Goal: Task Accomplishment & Management: Use online tool/utility

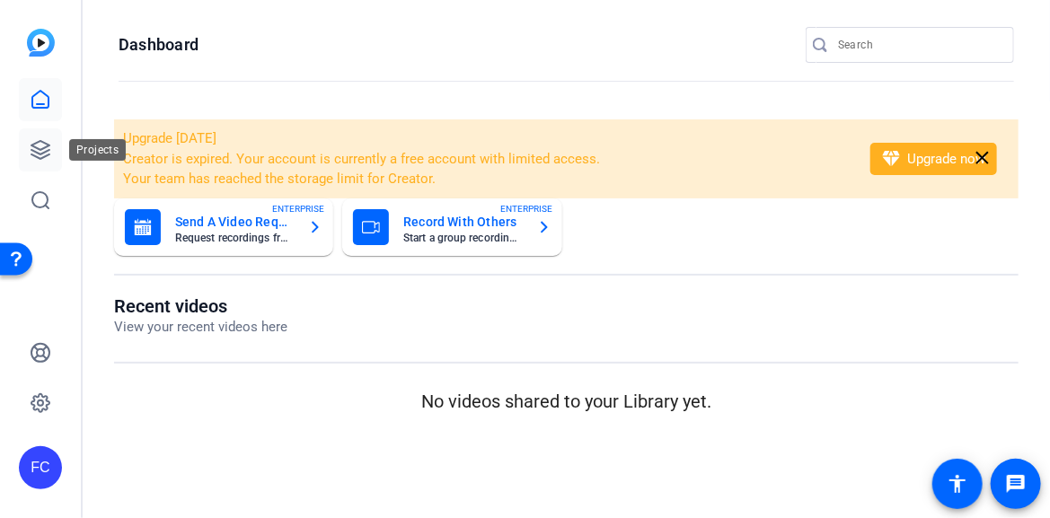
click at [37, 147] on icon at bounding box center [40, 150] width 18 height 18
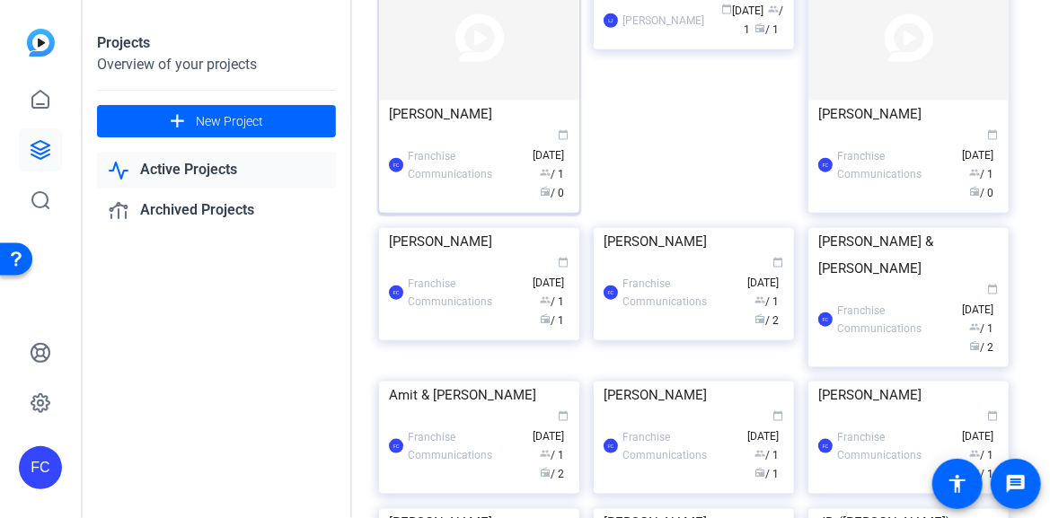
scroll to position [629, 0]
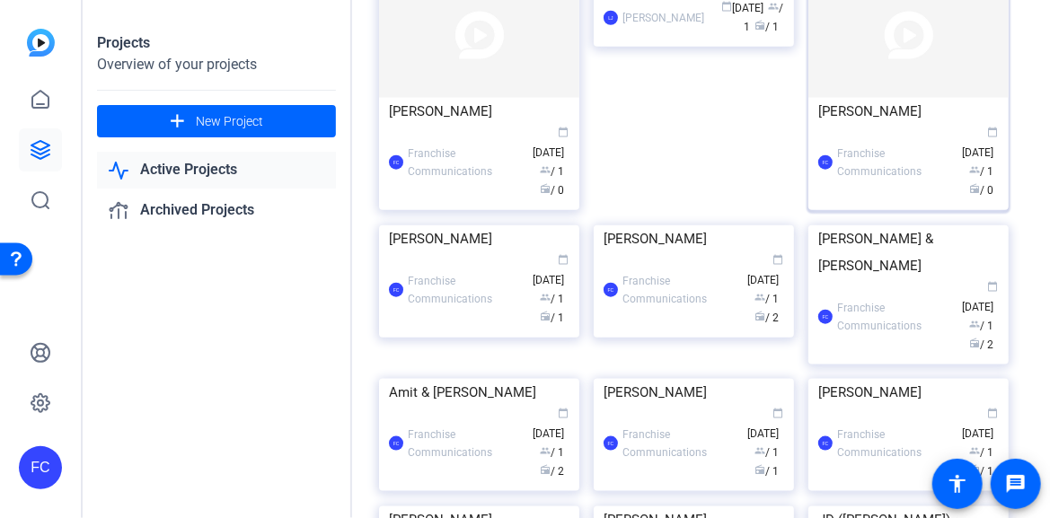
click at [925, 200] on div "FC Franchise Communications calendar_today Oct 03 group / 1 radio / 0" at bounding box center [908, 162] width 181 height 75
click at [925, 258] on div "Projects Overview of your projects add New Project Active Projects Archived Pro…" at bounding box center [566, 259] width 967 height 518
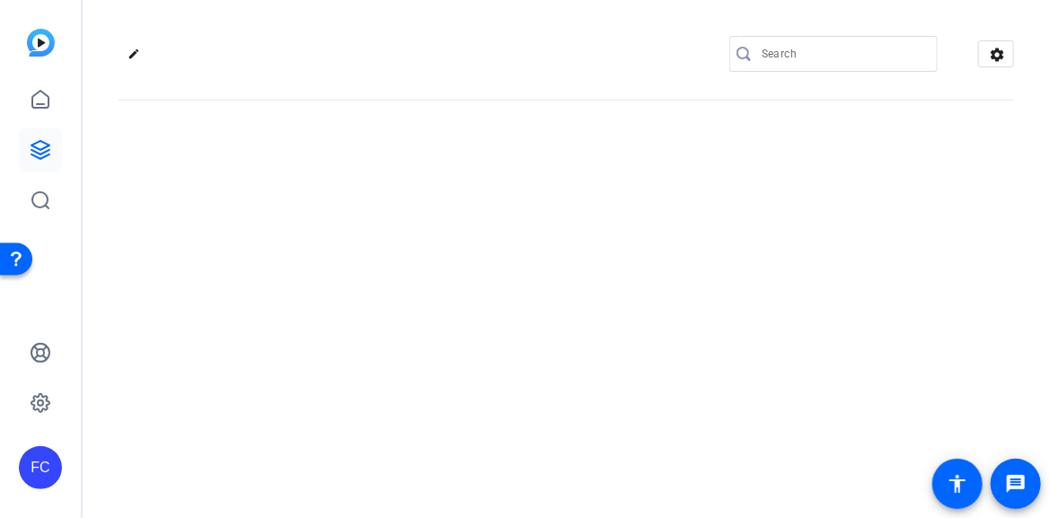
click at [925, 258] on div "edit settings" at bounding box center [566, 259] width 967 height 518
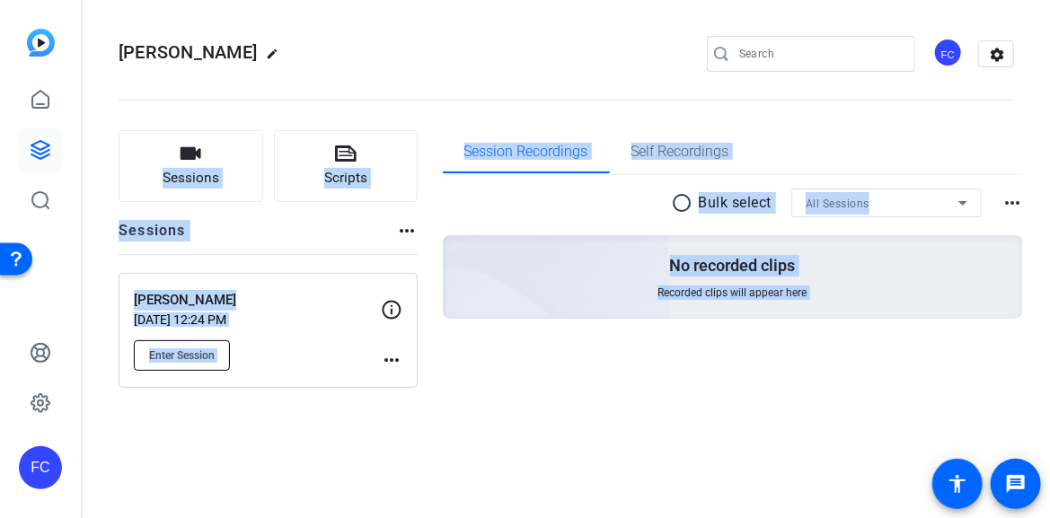
click at [185, 356] on span "Enter Session" at bounding box center [182, 355] width 66 height 14
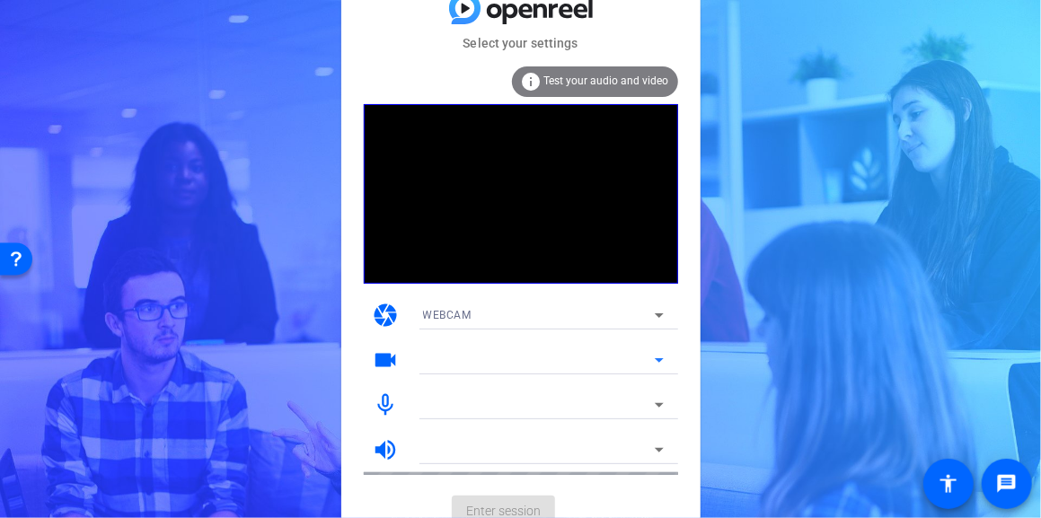
click at [662, 364] on icon at bounding box center [659, 360] width 22 height 22
click at [661, 362] on icon at bounding box center [659, 360] width 22 height 22
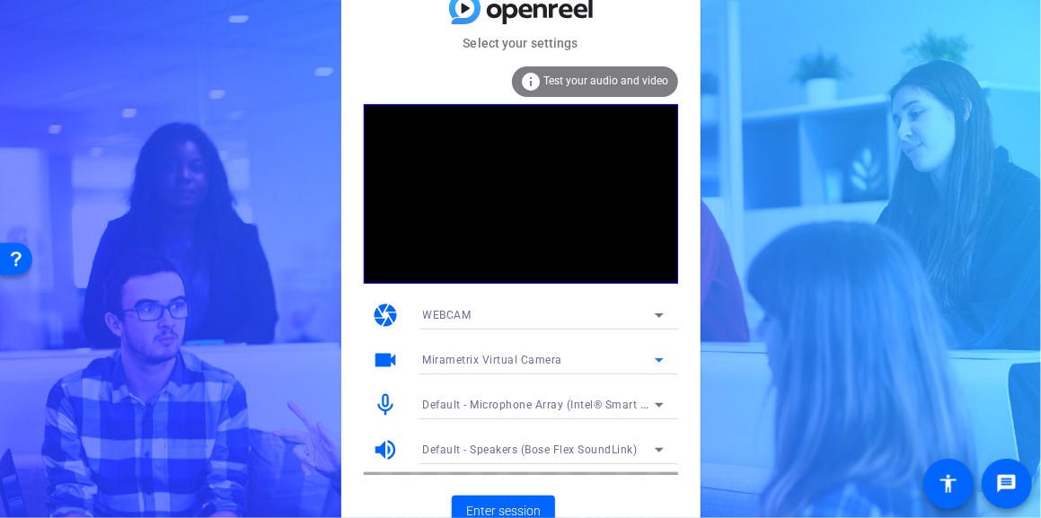
click at [656, 359] on icon at bounding box center [659, 360] width 22 height 22
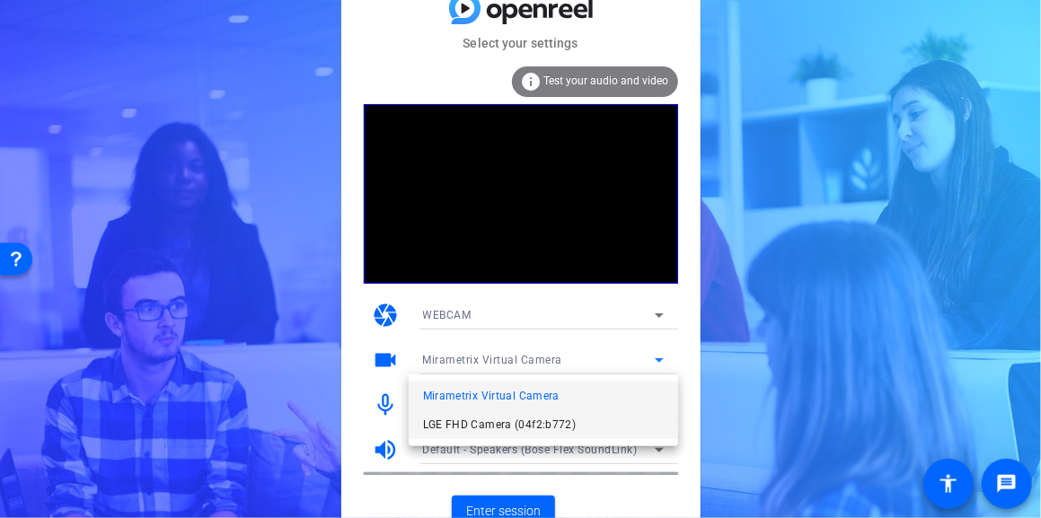
click at [558, 424] on span "LGE FHD Camera (04f2:b772)" at bounding box center [500, 425] width 154 height 22
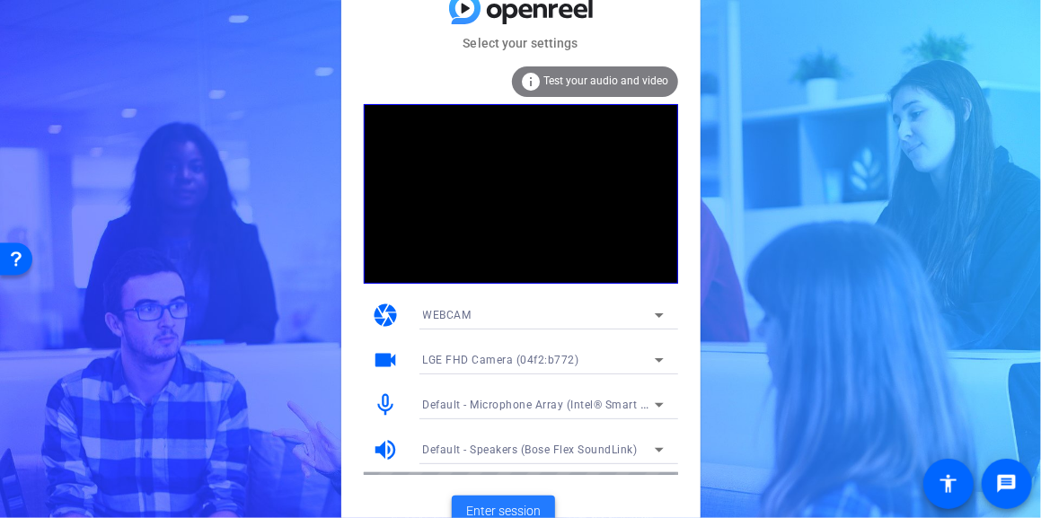
click at [517, 512] on span "Enter session" at bounding box center [503, 511] width 75 height 19
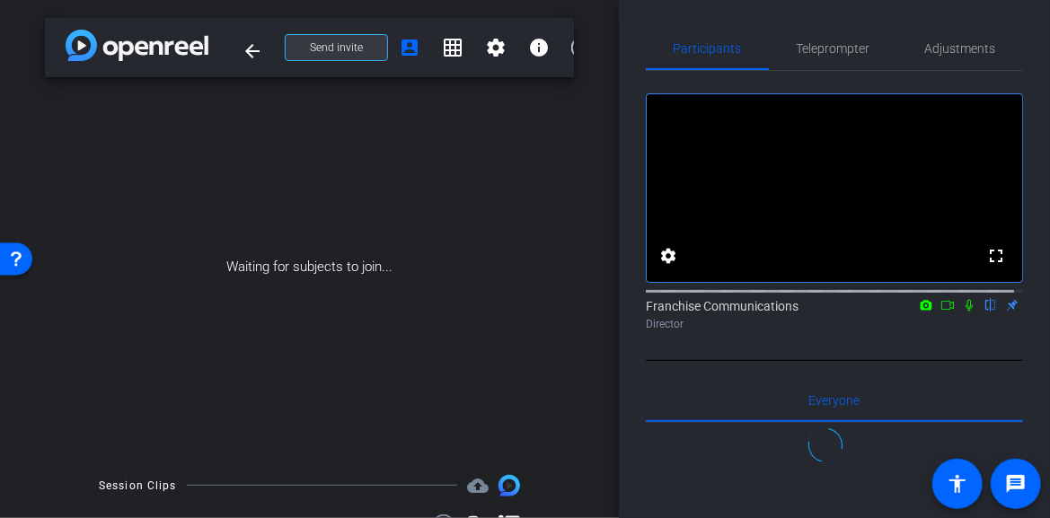
click at [325, 47] on span "Send invite" at bounding box center [336, 47] width 53 height 14
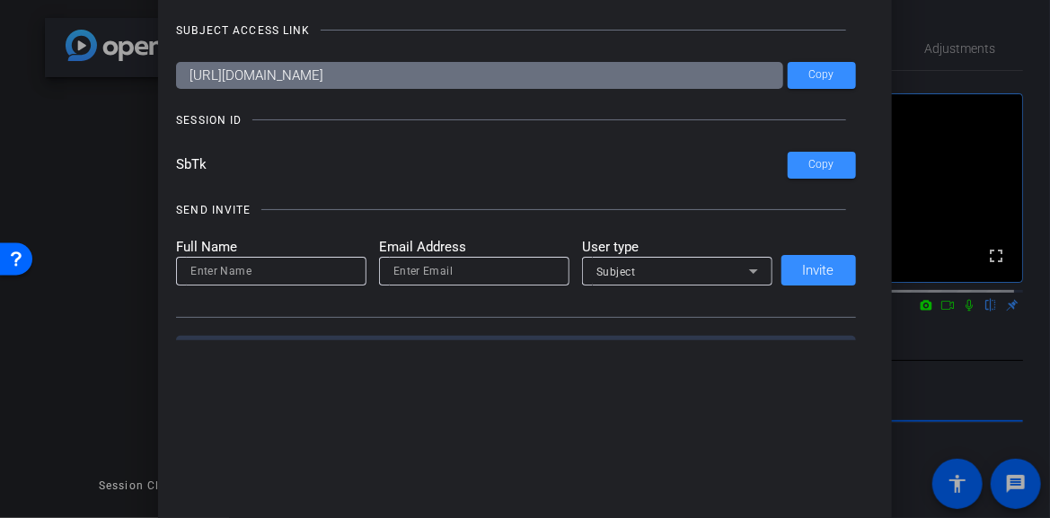
click at [921, 21] on div at bounding box center [525, 259] width 1050 height 518
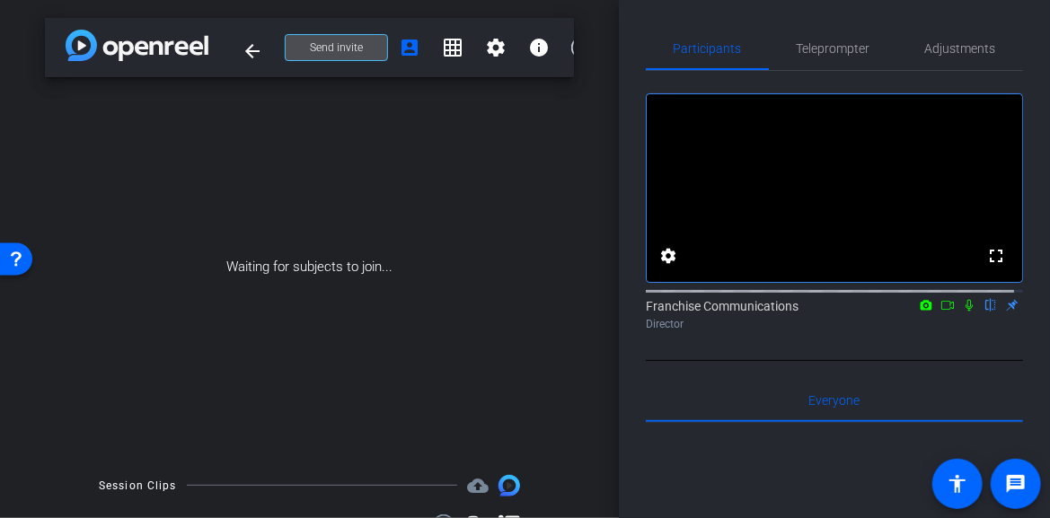
click at [337, 48] on span "Send invite" at bounding box center [336, 47] width 53 height 14
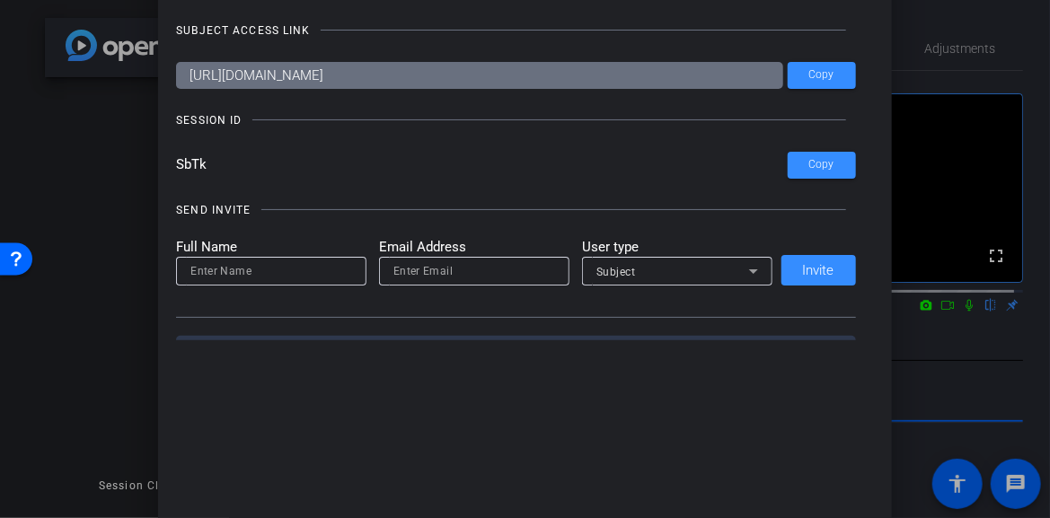
click at [220, 166] on input "SbTk" at bounding box center [482, 165] width 612 height 27
click at [137, 140] on div at bounding box center [525, 259] width 1050 height 518
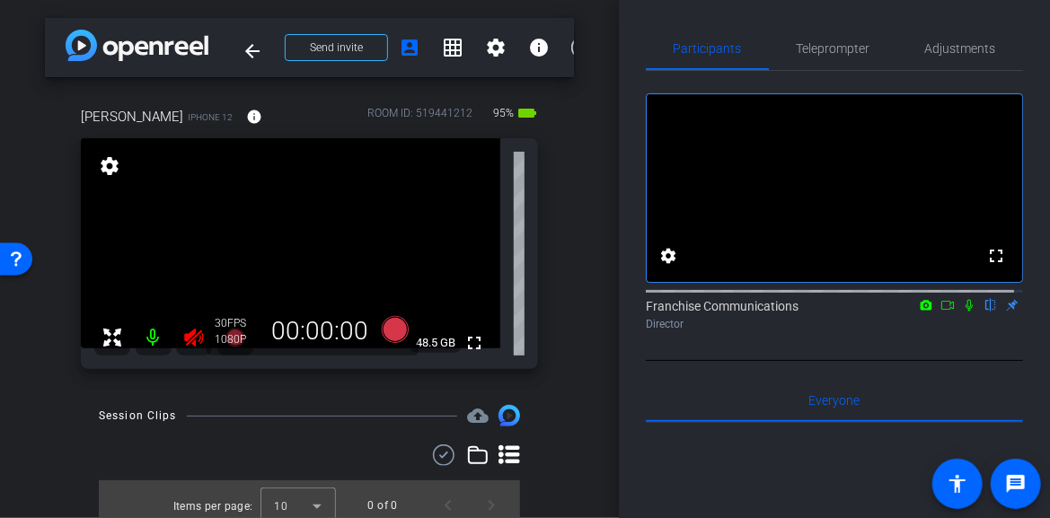
click at [191, 336] on icon at bounding box center [193, 338] width 19 height 18
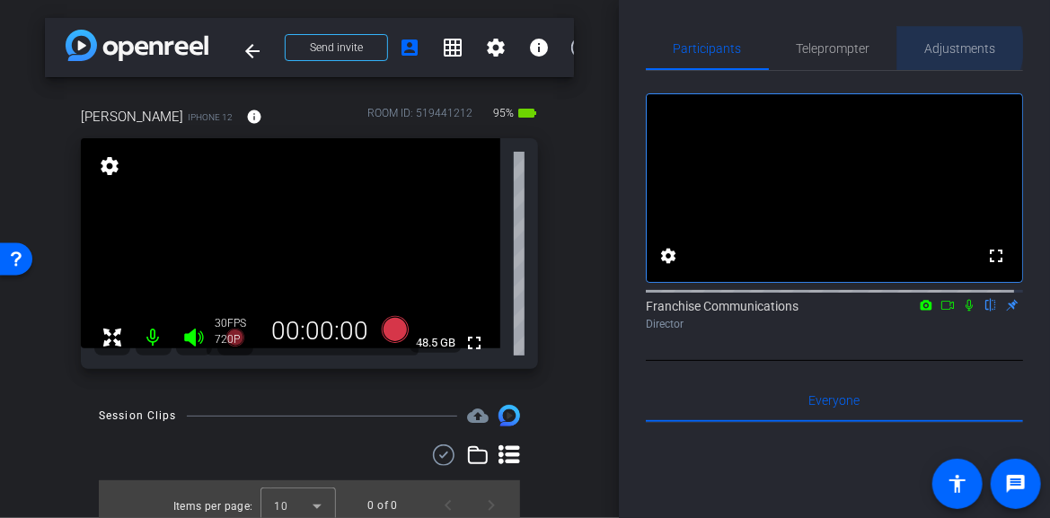
click at [943, 47] on span "Adjustments" at bounding box center [960, 48] width 71 height 13
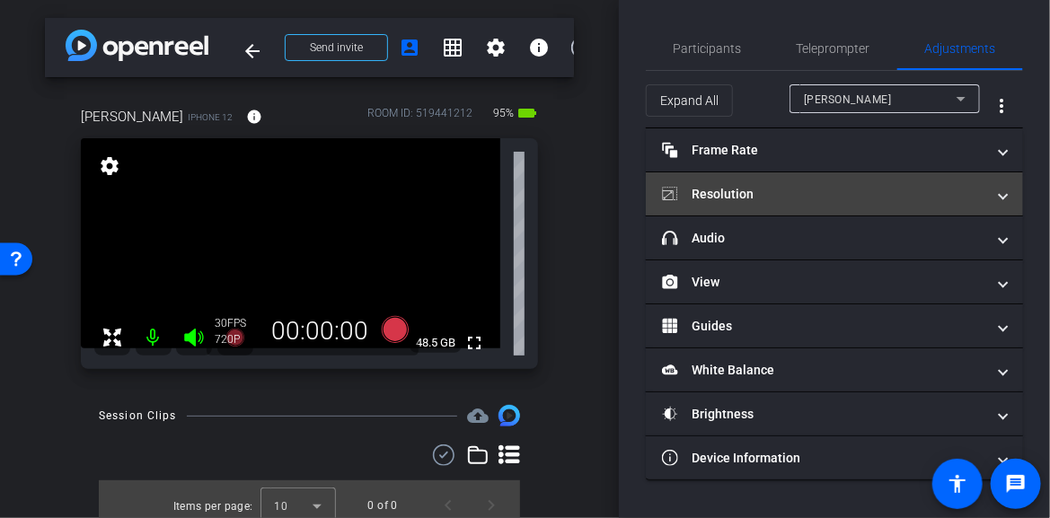
click at [1011, 198] on mat-expansion-panel-header "Resolution" at bounding box center [834, 193] width 377 height 43
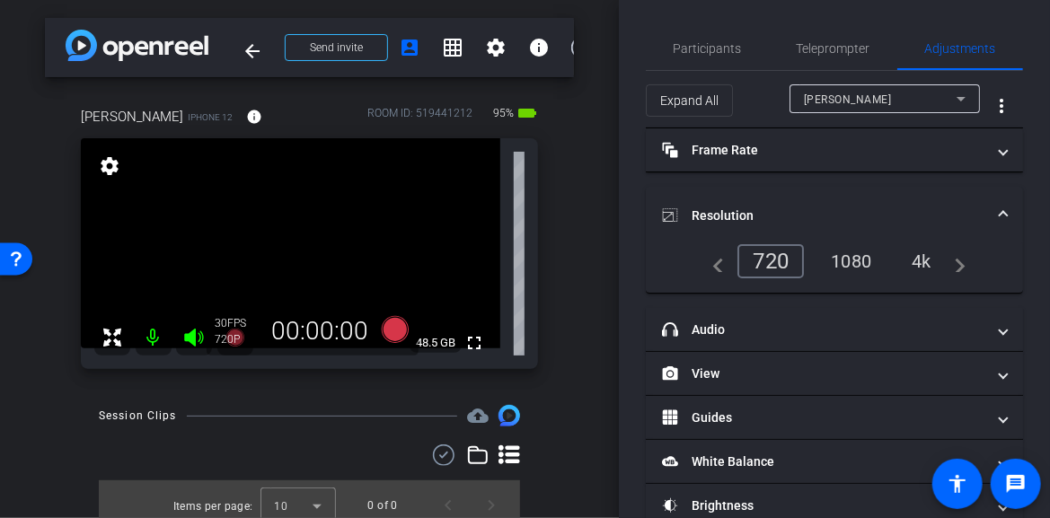
click at [927, 264] on div "4k" at bounding box center [921, 261] width 47 height 31
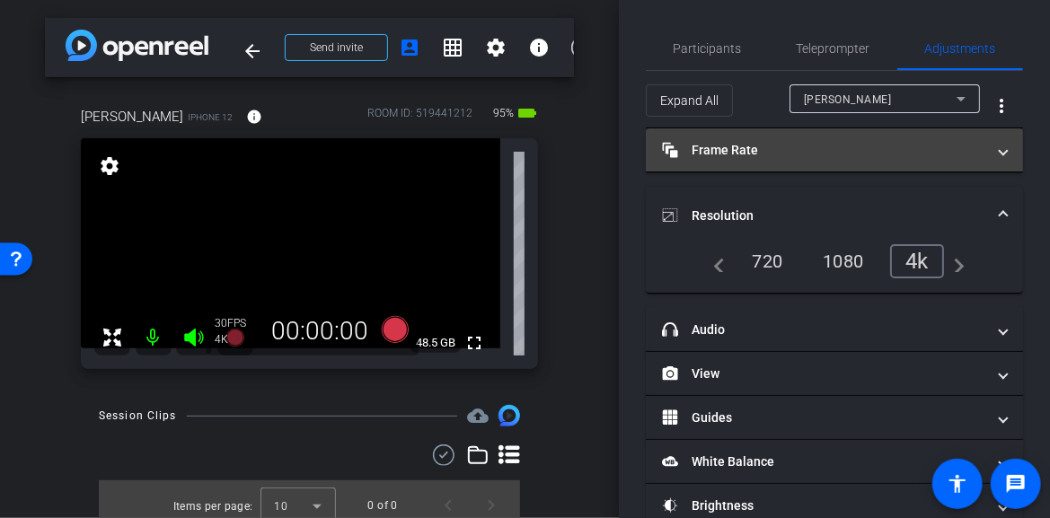
click at [1000, 155] on span at bounding box center [1003, 150] width 7 height 19
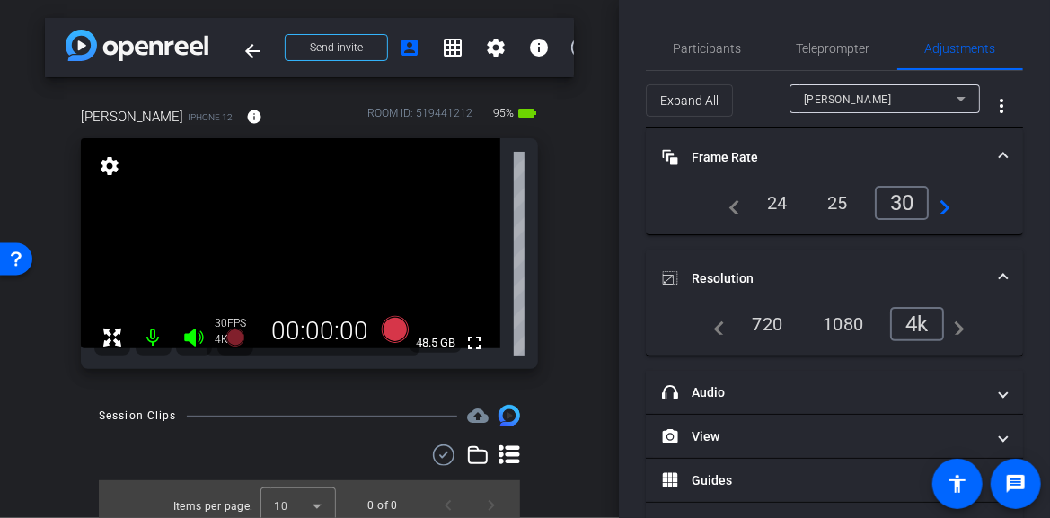
drag, startPoint x: 767, startPoint y: 204, endPoint x: 753, endPoint y: 192, distance: 18.5
click at [767, 204] on div "24" at bounding box center [777, 203] width 48 height 31
click at [463, 345] on mat-icon "fullscreen" at bounding box center [474, 343] width 22 height 22
click at [386, 326] on icon at bounding box center [394, 329] width 27 height 27
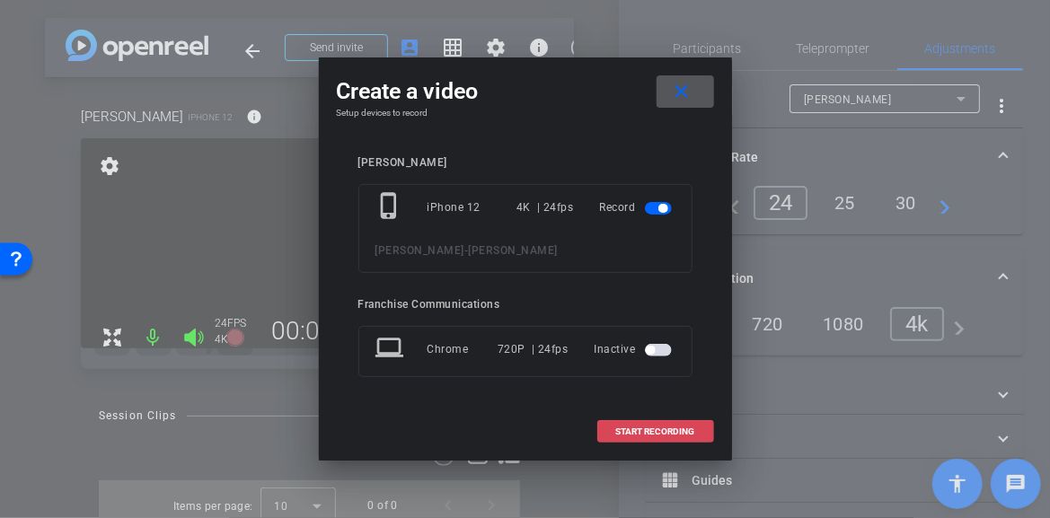
click at [645, 431] on span "START RECORDING" at bounding box center [655, 431] width 79 height 9
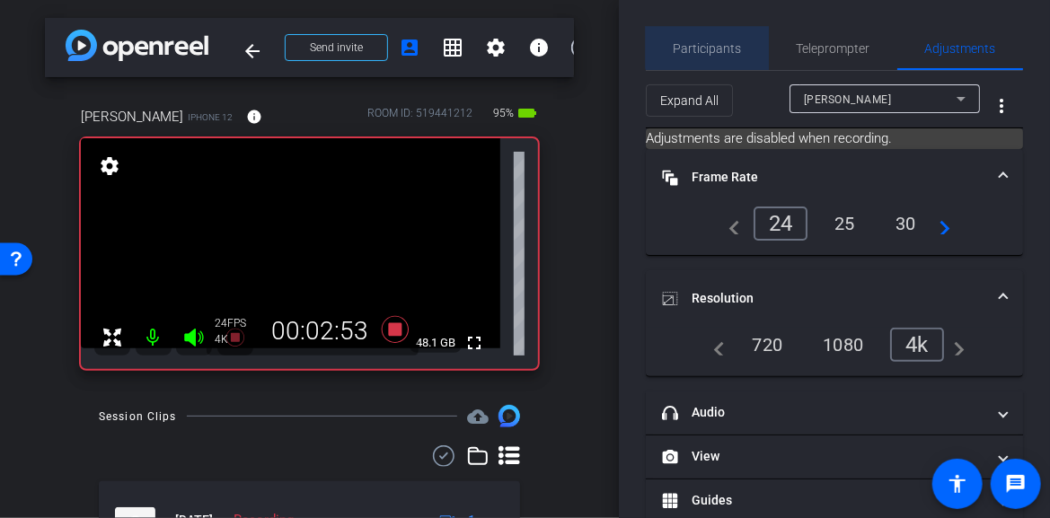
click at [720, 42] on span "Participants" at bounding box center [708, 48] width 68 height 13
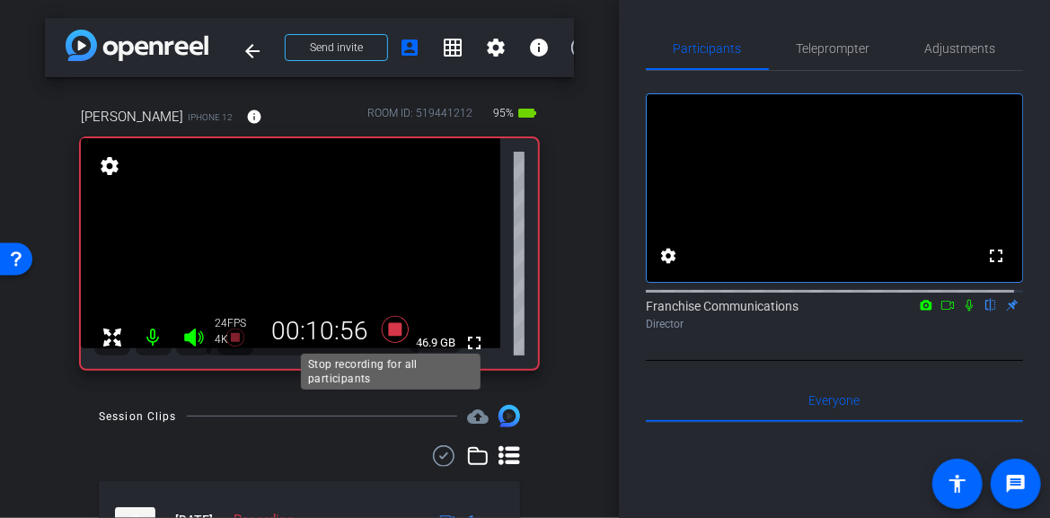
click at [391, 330] on icon at bounding box center [394, 329] width 27 height 27
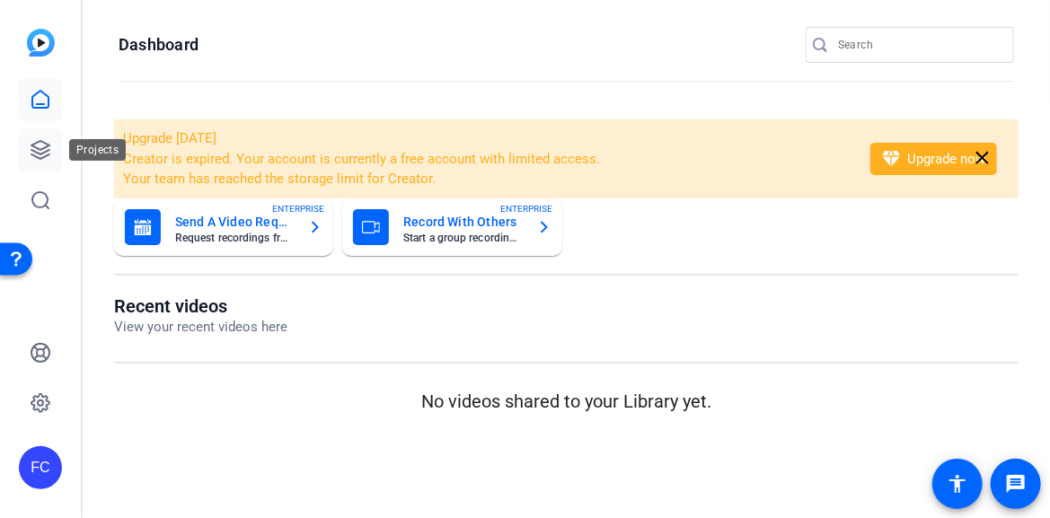
click at [38, 147] on icon at bounding box center [40, 150] width 18 height 18
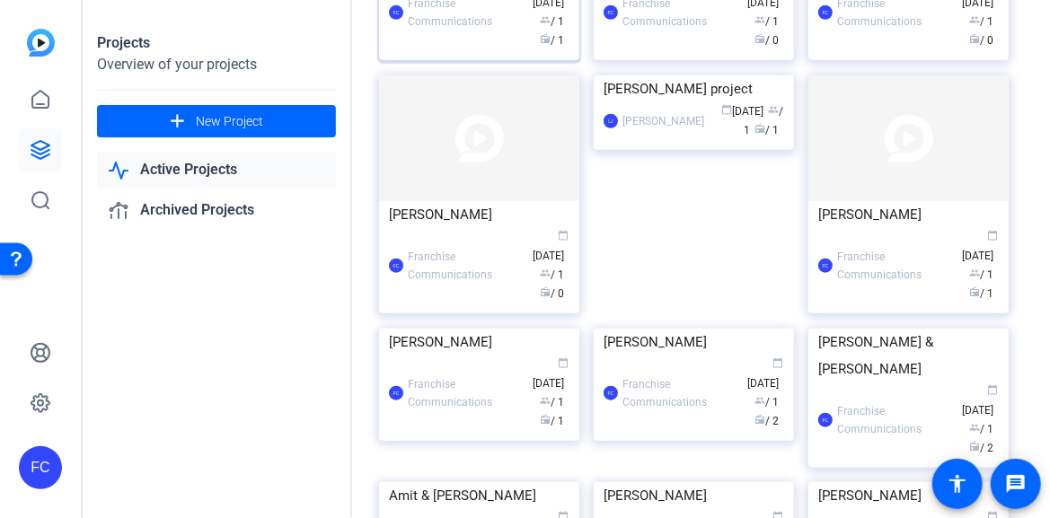
scroll to position [718, 0]
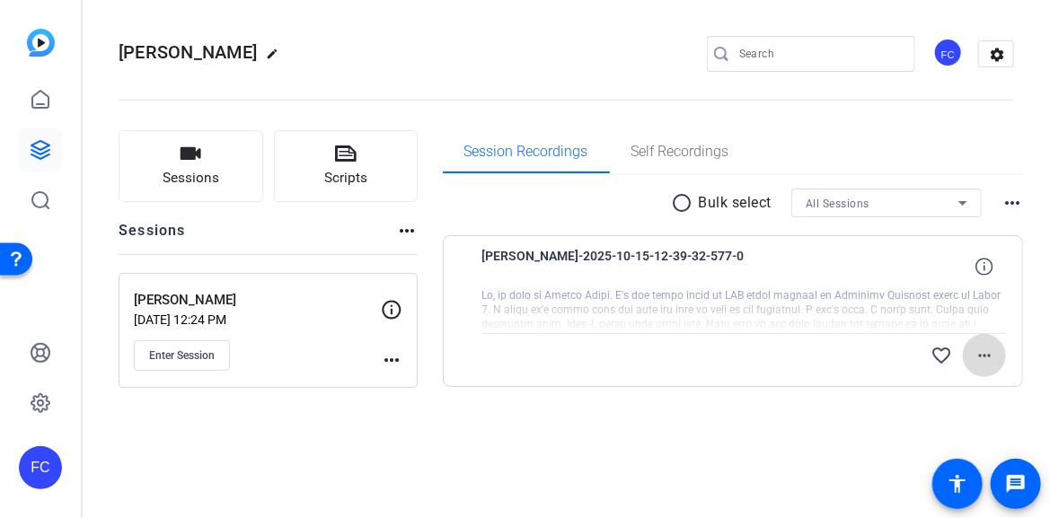
click at [988, 352] on mat-icon "more_horiz" at bounding box center [984, 356] width 22 height 22
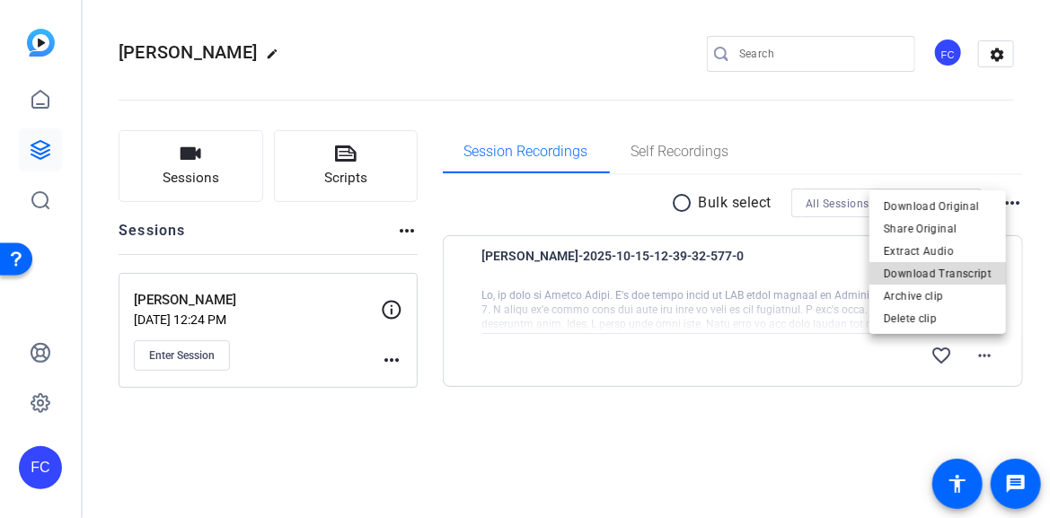
click at [968, 270] on span "Download Transcript" at bounding box center [938, 273] width 108 height 22
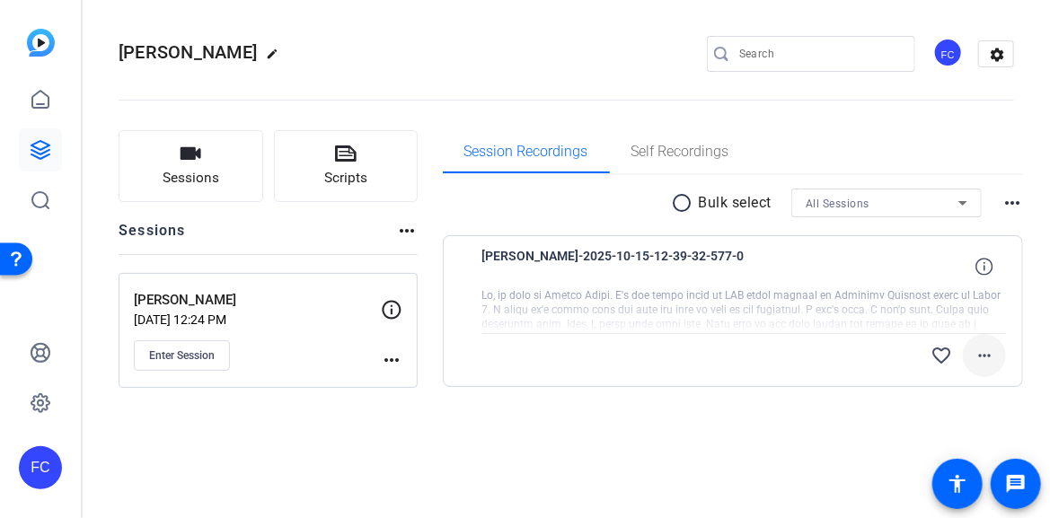
click at [987, 354] on mat-icon "more_horiz" at bounding box center [984, 356] width 22 height 22
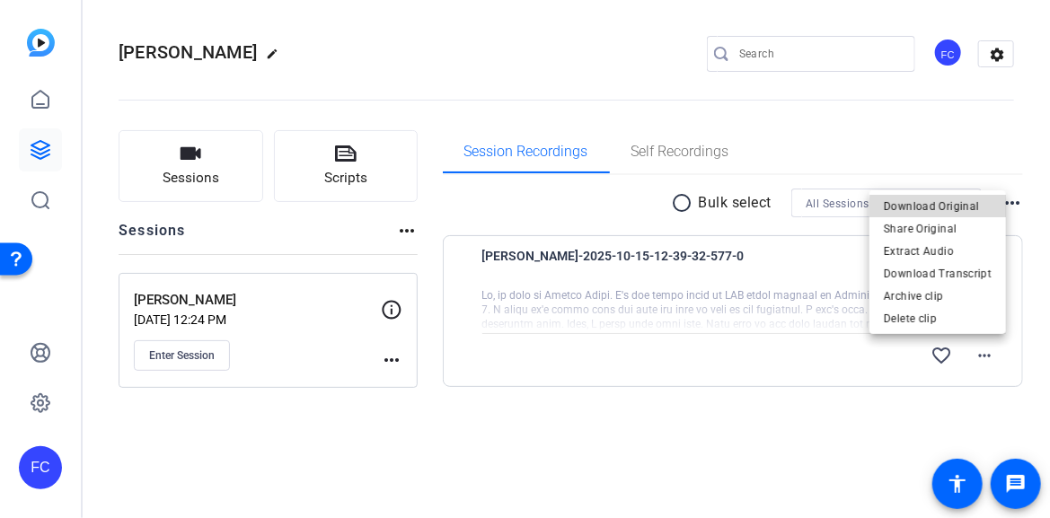
click at [947, 208] on span "Download Original" at bounding box center [938, 206] width 108 height 22
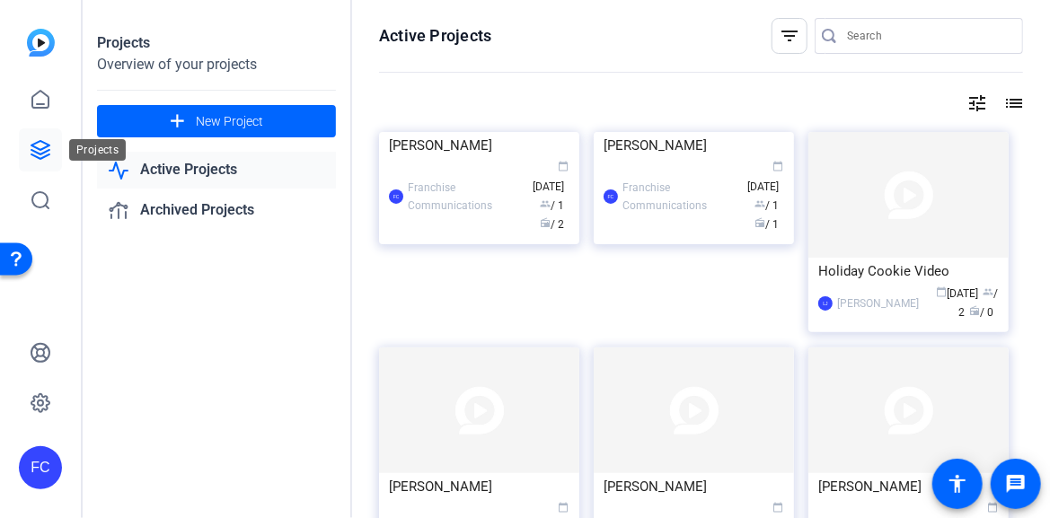
click at [34, 151] on icon at bounding box center [40, 150] width 18 height 18
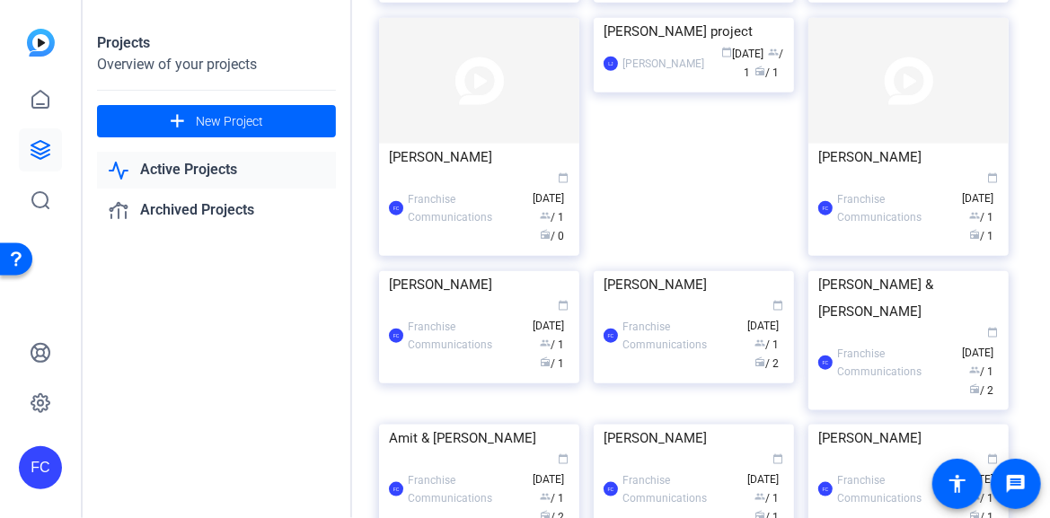
scroll to position [449, 0]
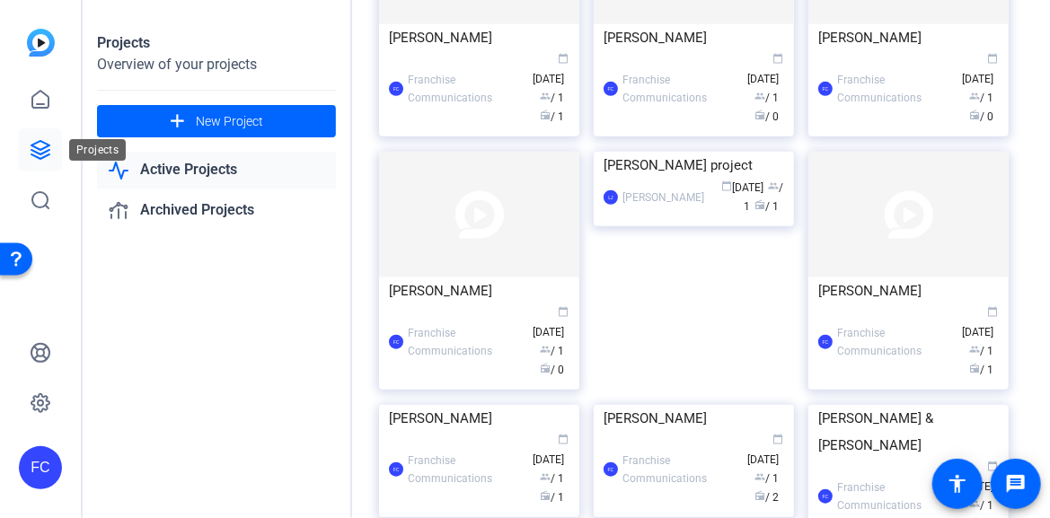
click at [41, 149] on icon at bounding box center [40, 150] width 18 height 18
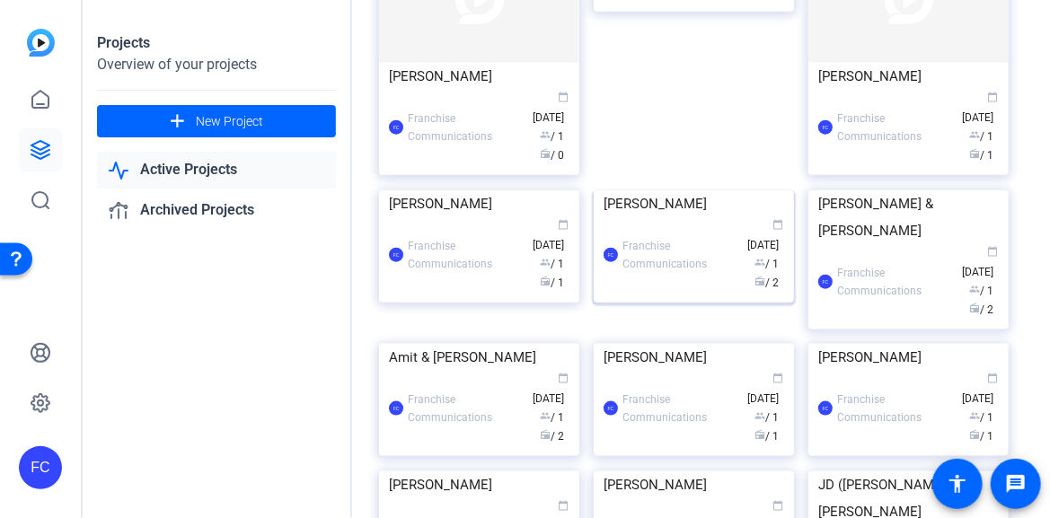
scroll to position [808, 0]
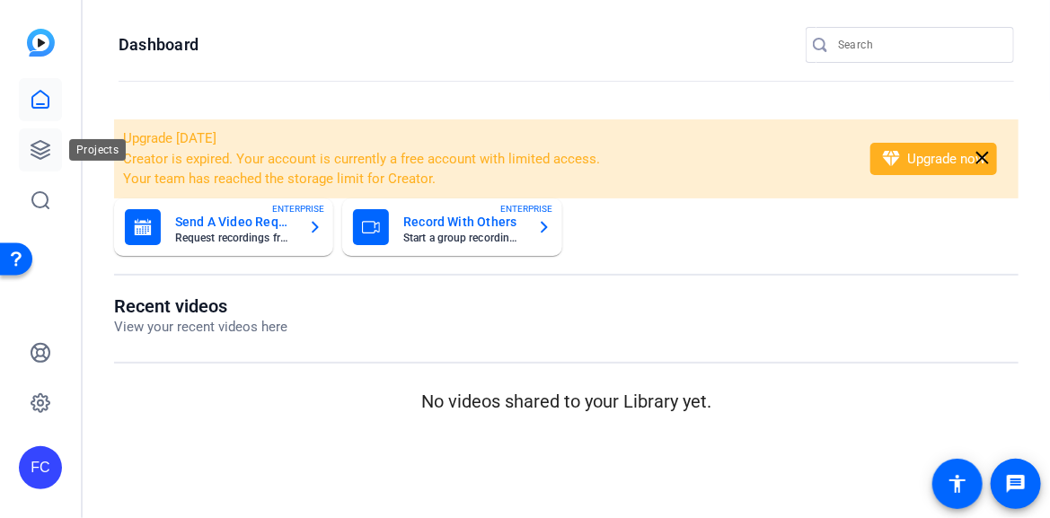
click at [45, 148] on icon at bounding box center [40, 150] width 18 height 18
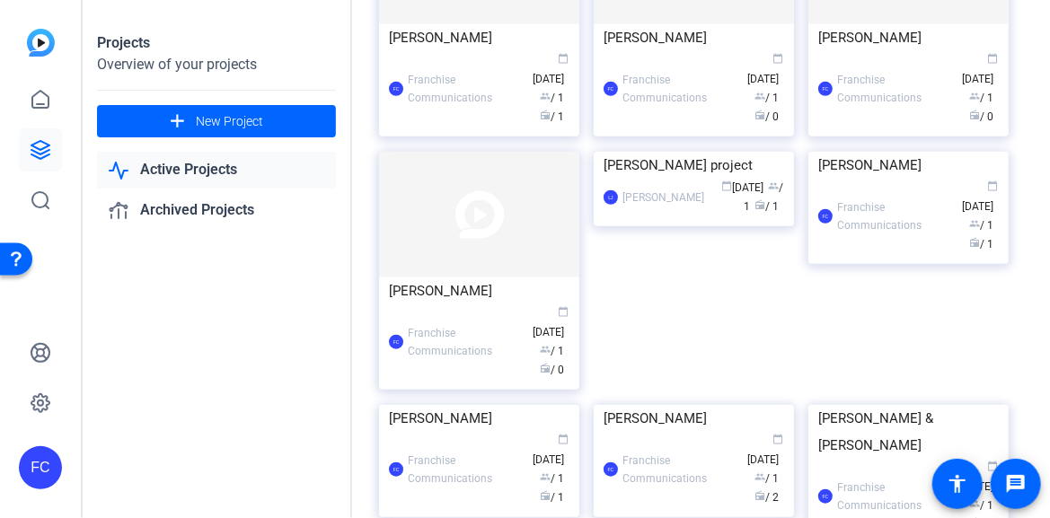
scroll to position [539, 0]
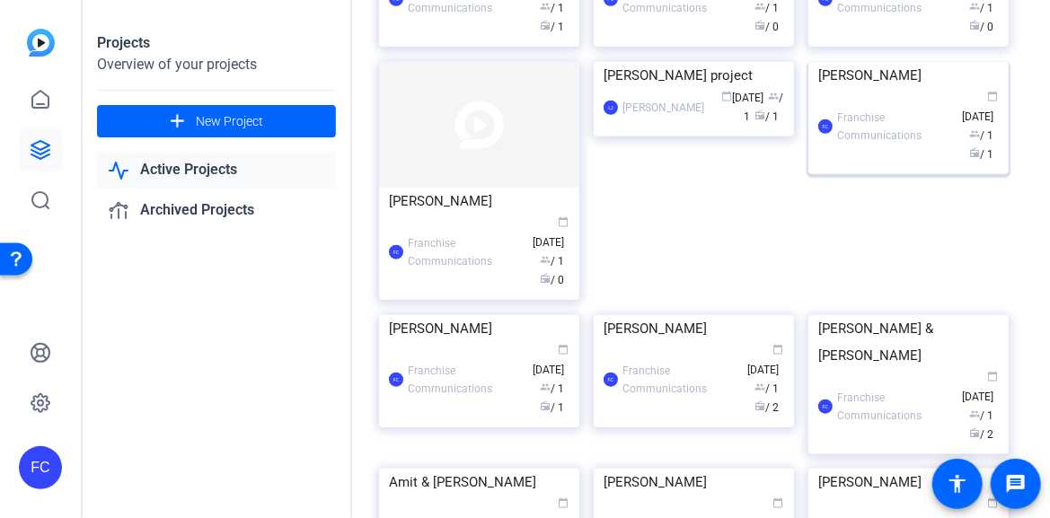
click at [949, 62] on img at bounding box center [908, 62] width 200 height 0
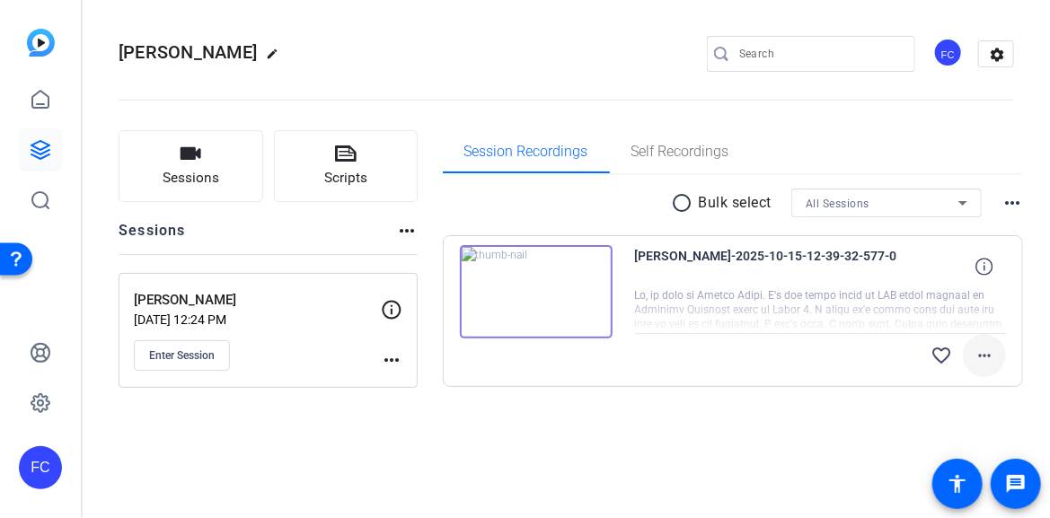
click at [987, 350] on mat-icon "more_horiz" at bounding box center [984, 356] width 22 height 22
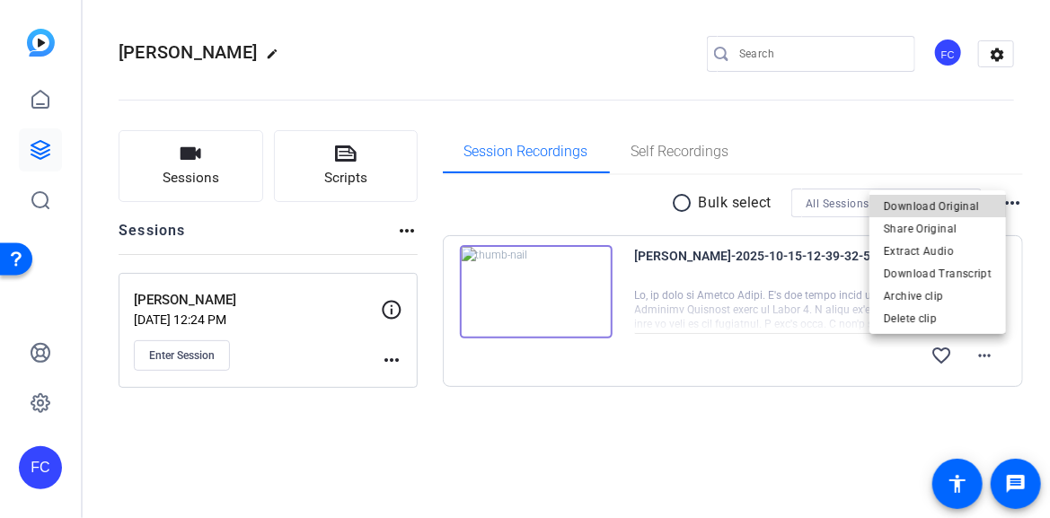
click at [971, 210] on span "Download Original" at bounding box center [938, 206] width 108 height 22
